Goal: Task Accomplishment & Management: Manage account settings

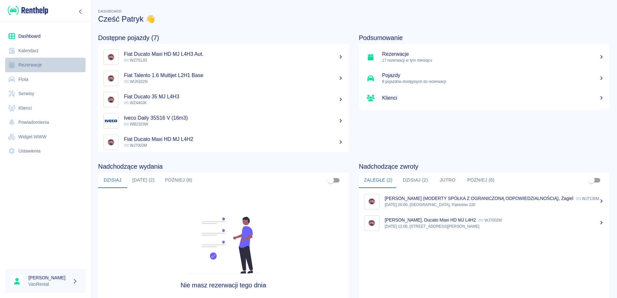
click at [31, 64] on link "Rezerwacje" at bounding box center [45, 65] width 80 height 15
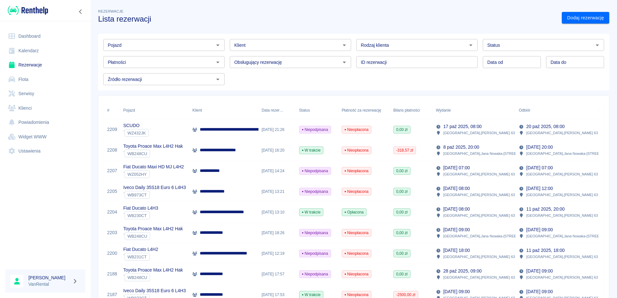
click at [221, 168] on p "**********" at bounding box center [214, 170] width 28 height 7
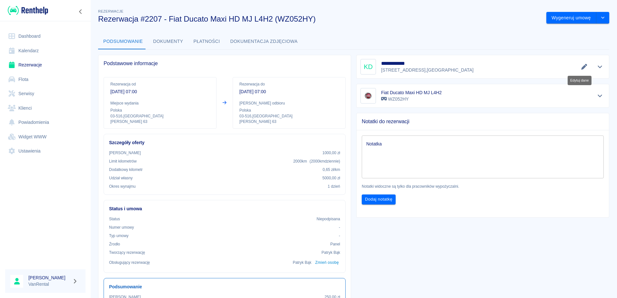
click at [581, 66] on icon "Edytuj dane" at bounding box center [584, 67] width 6 height 6
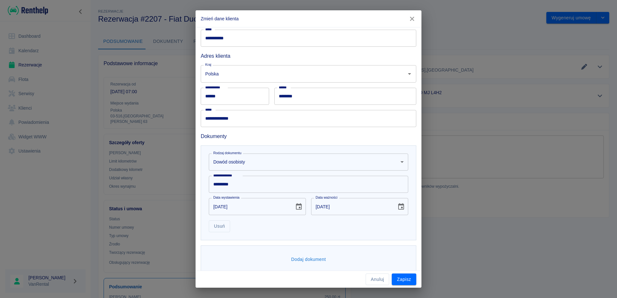
scroll to position [86, 0]
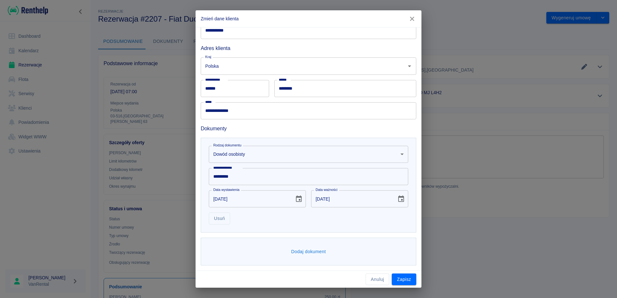
click at [317, 251] on button "Dodaj dokument" at bounding box center [308, 252] width 40 height 12
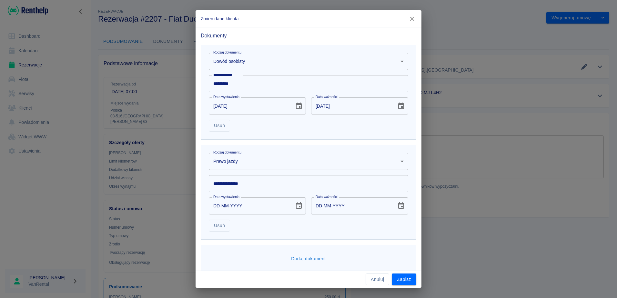
scroll to position [183, 0]
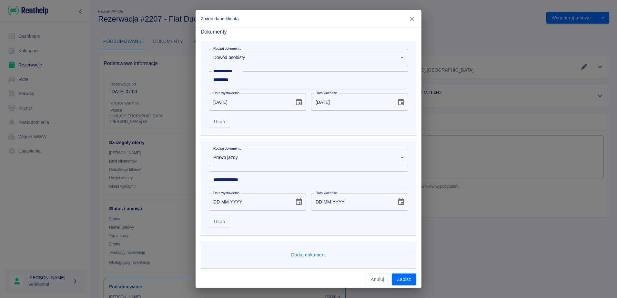
click at [237, 181] on input "**********" at bounding box center [308, 179] width 199 height 17
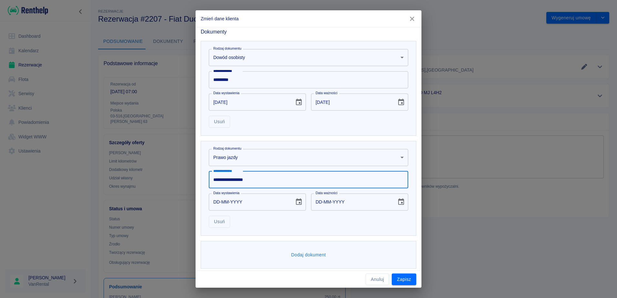
type input "**********"
click at [296, 200] on icon "Choose date" at bounding box center [299, 201] width 6 height 6
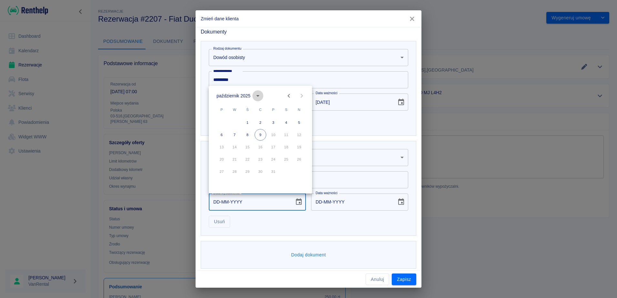
click at [257, 95] on icon "calendar view is open, switch to year view" at bounding box center [258, 96] width 8 height 8
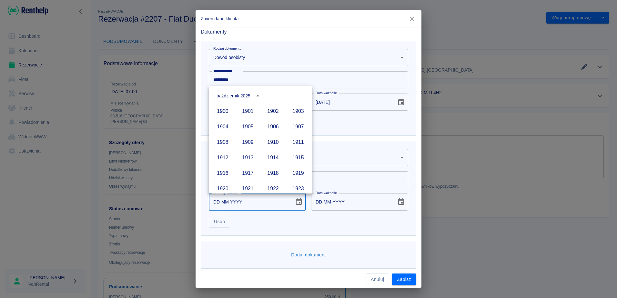
scroll to position [443, 0]
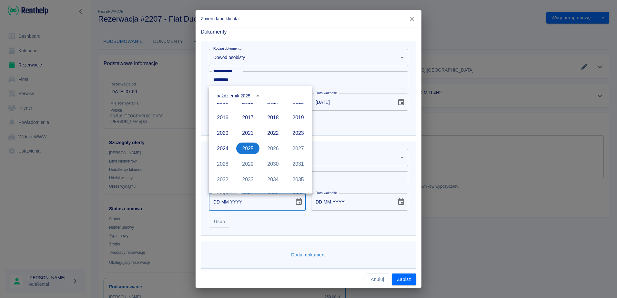
click at [294, 103] on div "[DATE] 1900 1901 1902 1903 1904 1905 1906 1907 1908 1909 1910 1911 1912 1913 19…" at bounding box center [260, 140] width 103 height 108
click at [293, 165] on button "2015" at bounding box center [297, 167] width 23 height 12
type input "[DATE]"
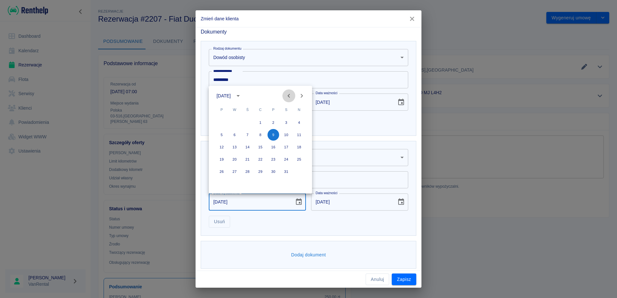
click at [289, 94] on icon "Previous month" at bounding box center [288, 96] width 2 height 4
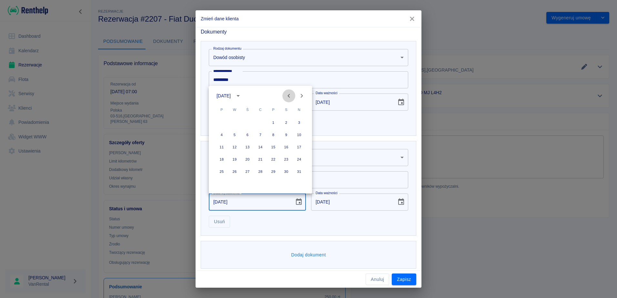
click at [289, 94] on icon "Previous month" at bounding box center [288, 96] width 2 height 4
click at [273, 123] on button "2" at bounding box center [273, 123] width 12 height 12
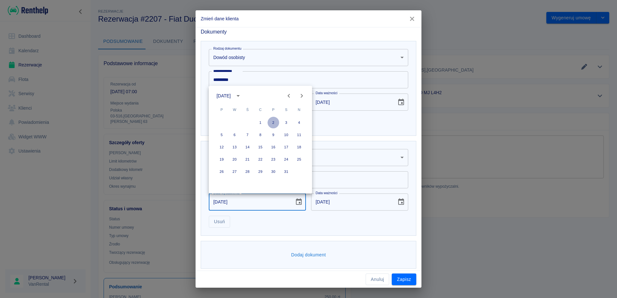
type input "[DATE]"
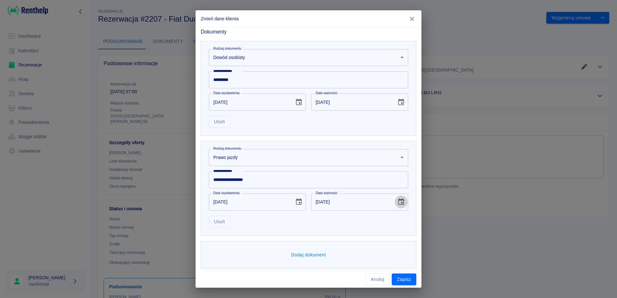
click at [397, 201] on icon "Choose date, selected date is 2 sty 2025" at bounding box center [401, 202] width 8 height 8
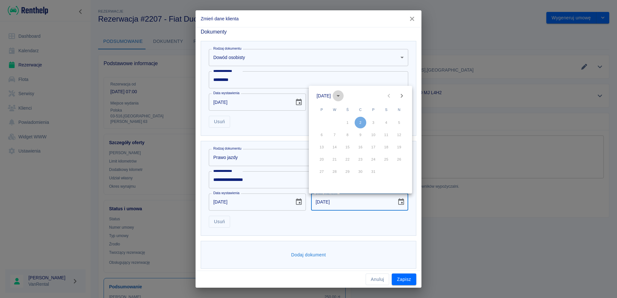
click at [342, 95] on icon "calendar view is open, switch to year view" at bounding box center [338, 96] width 8 height 8
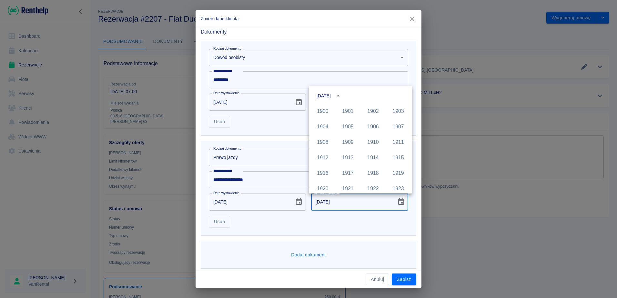
scroll to position [443, 0]
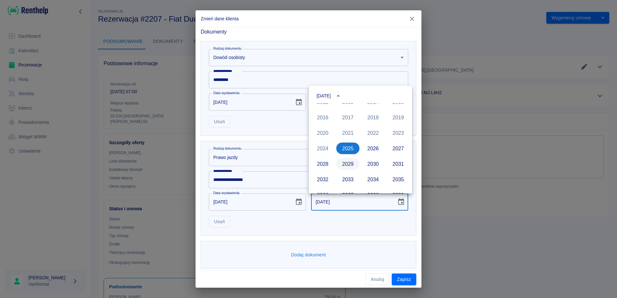
click at [348, 163] on button "2029" at bounding box center [347, 164] width 23 height 12
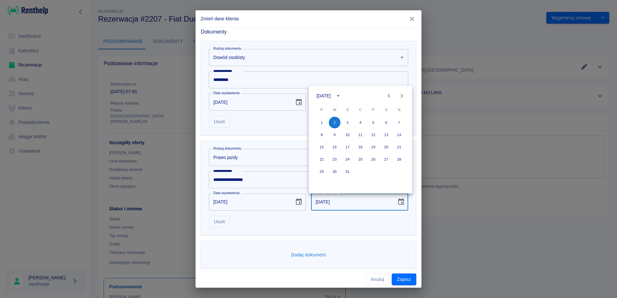
click at [401, 95] on icon "Next month" at bounding box center [402, 96] width 2 height 4
click at [361, 148] on button "12" at bounding box center [361, 147] width 12 height 12
type input "[DATE]"
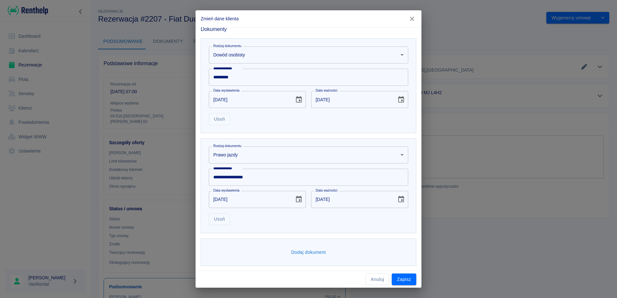
scroll to position [186, 0]
click at [410, 280] on button "Zapisz" at bounding box center [404, 280] width 25 height 12
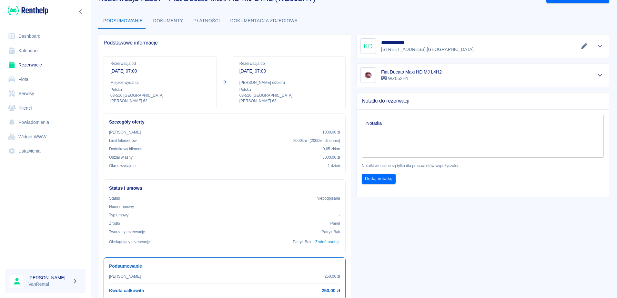
scroll to position [0, 0]
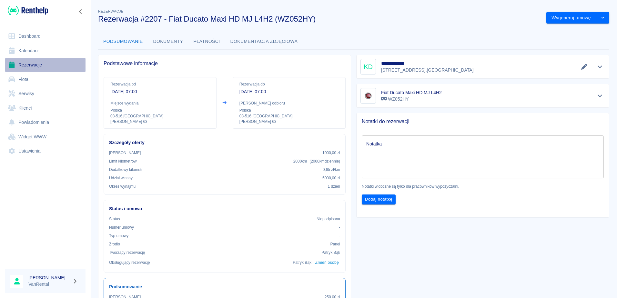
click at [33, 65] on link "Rezerwacje" at bounding box center [45, 65] width 80 height 15
